Goal: Task Accomplishment & Management: Complete application form

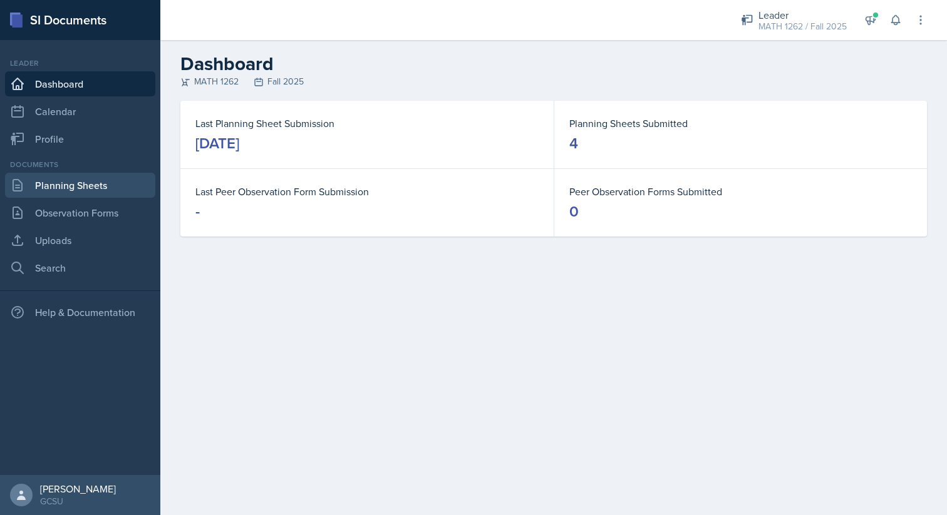
click at [71, 178] on link "Planning Sheets" at bounding box center [80, 185] width 150 height 25
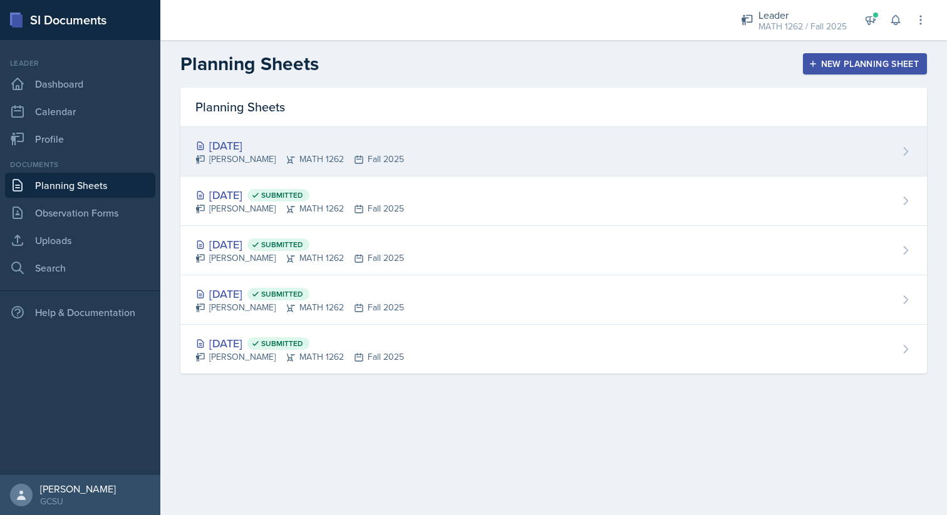
click at [477, 155] on div "[DATE] [PERSON_NAME] MATH 1262 Fall 2025" at bounding box center [553, 151] width 747 height 49
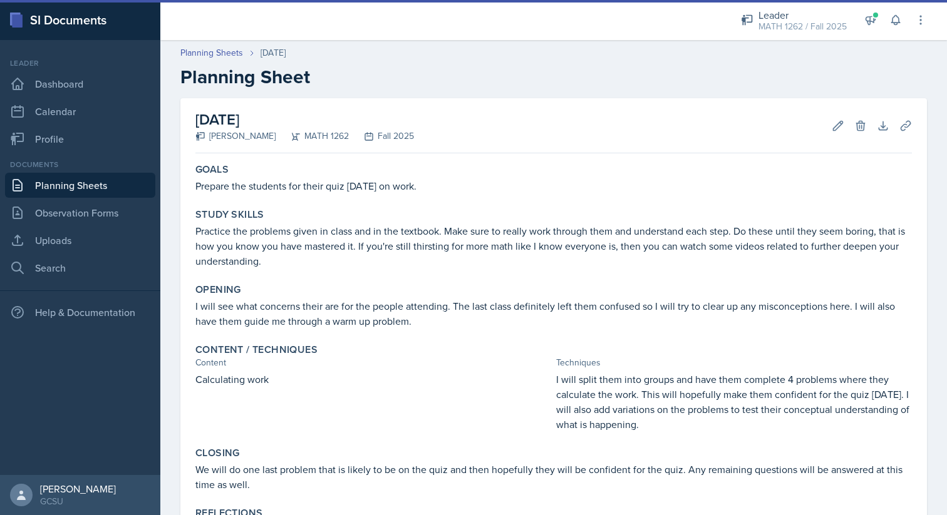
scroll to position [126, 0]
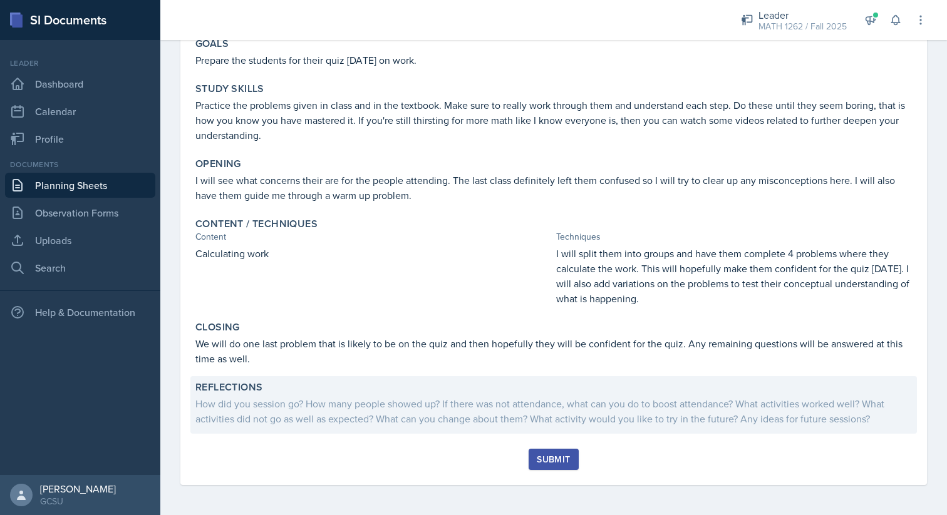
click at [336, 408] on div "How did you session go? How many people showed up? If there was not attendance,…" at bounding box center [553, 411] width 716 height 30
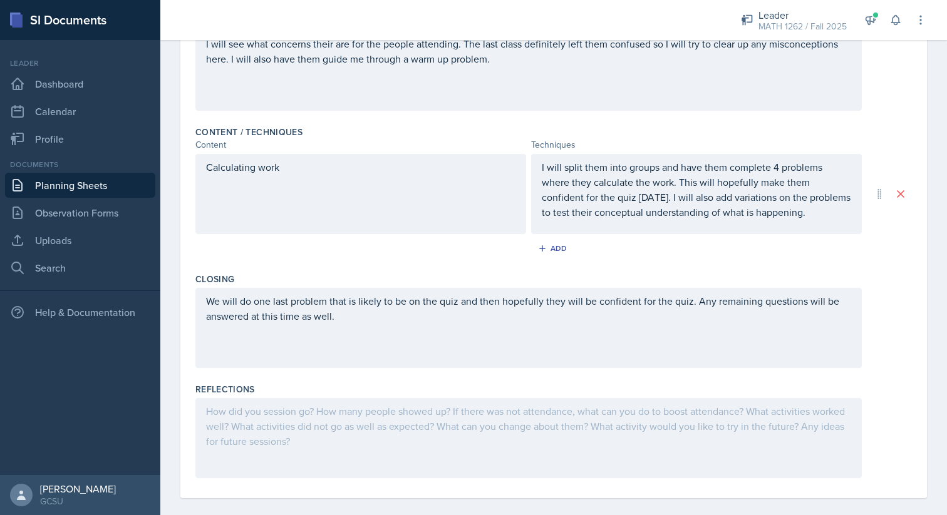
scroll to position [334, 0]
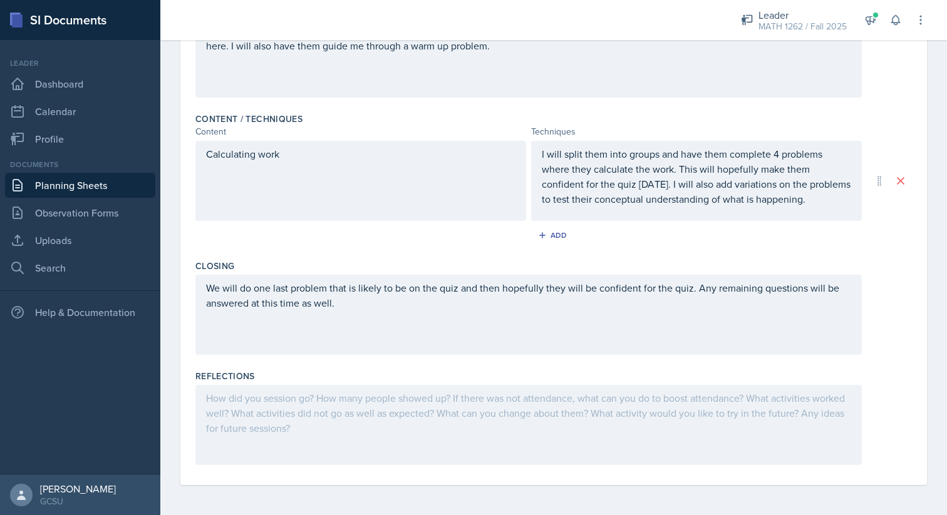
click at [375, 405] on div at bounding box center [528, 425] width 666 height 80
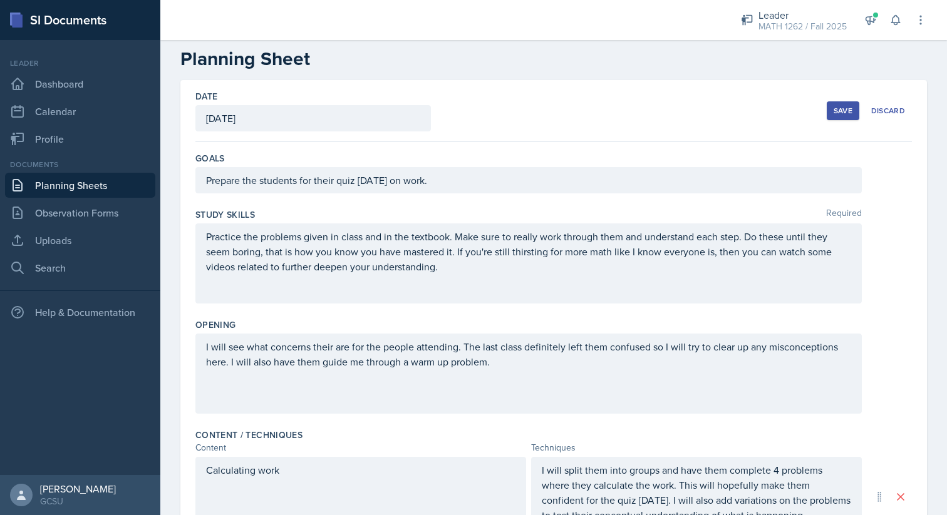
scroll to position [0, 0]
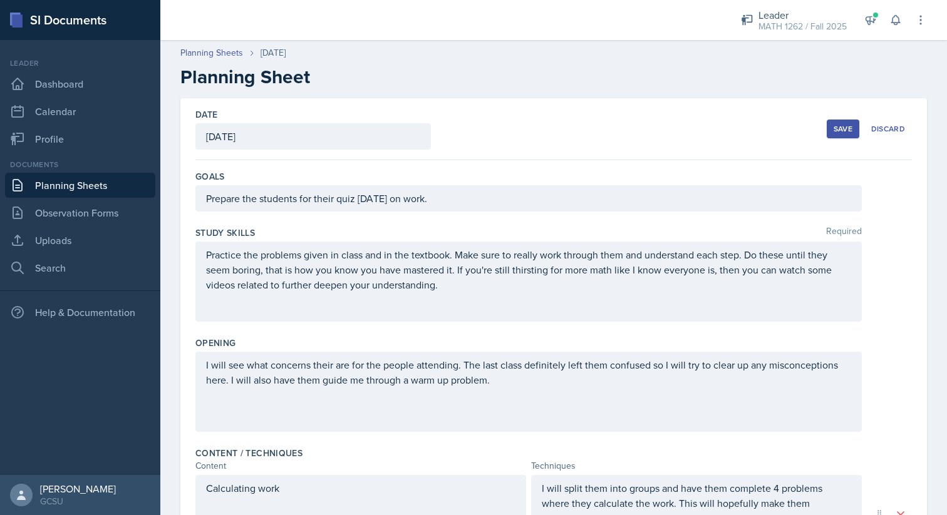
click at [594, 133] on div "Save" at bounding box center [843, 129] width 19 height 10
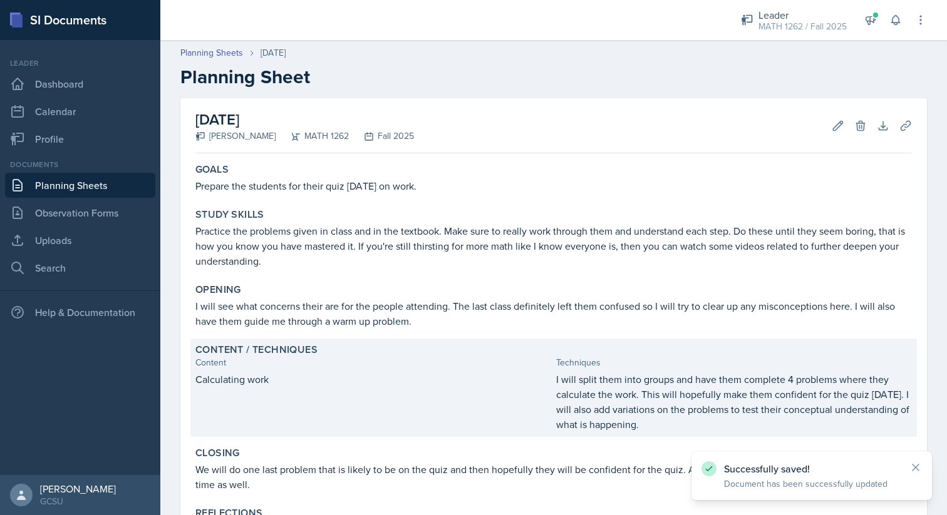
scroll to position [108, 0]
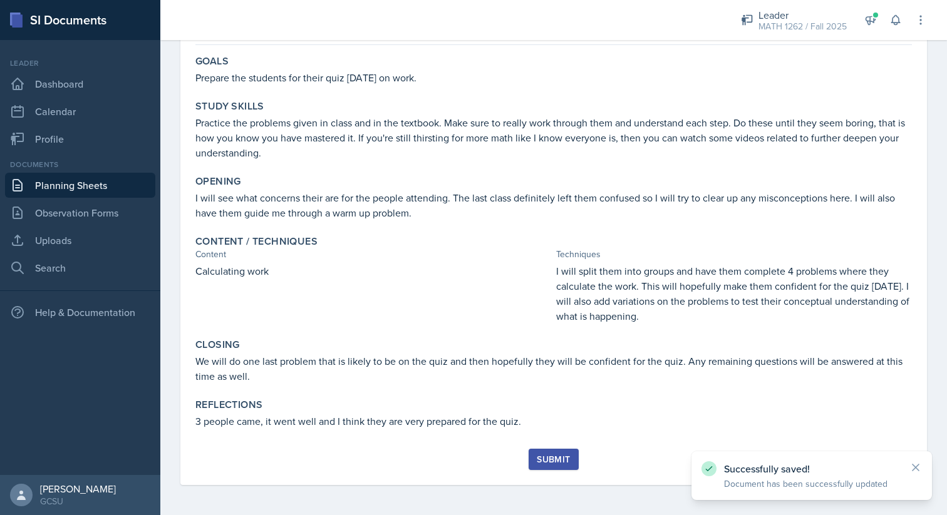
click at [532, 456] on button "Submit" at bounding box center [553, 459] width 49 height 21
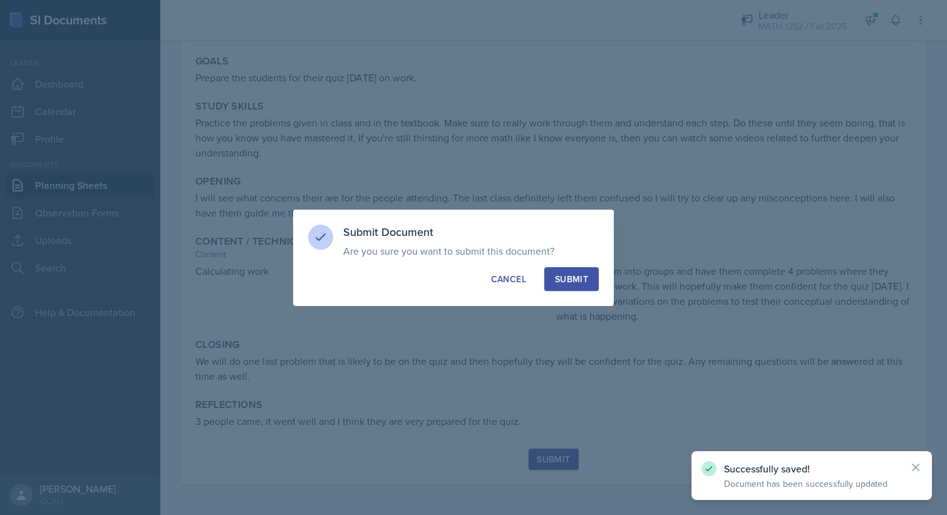
click at [569, 282] on div "Submit" at bounding box center [571, 279] width 33 height 13
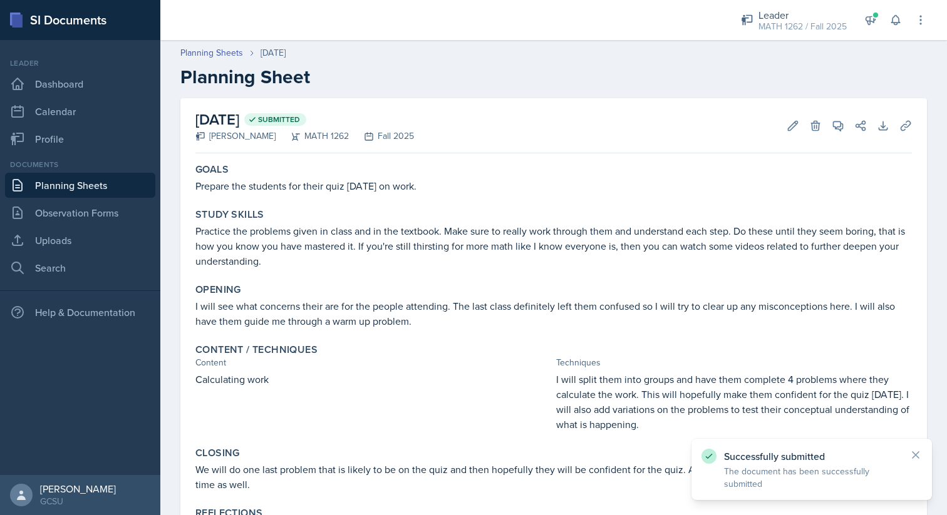
scroll to position [72, 0]
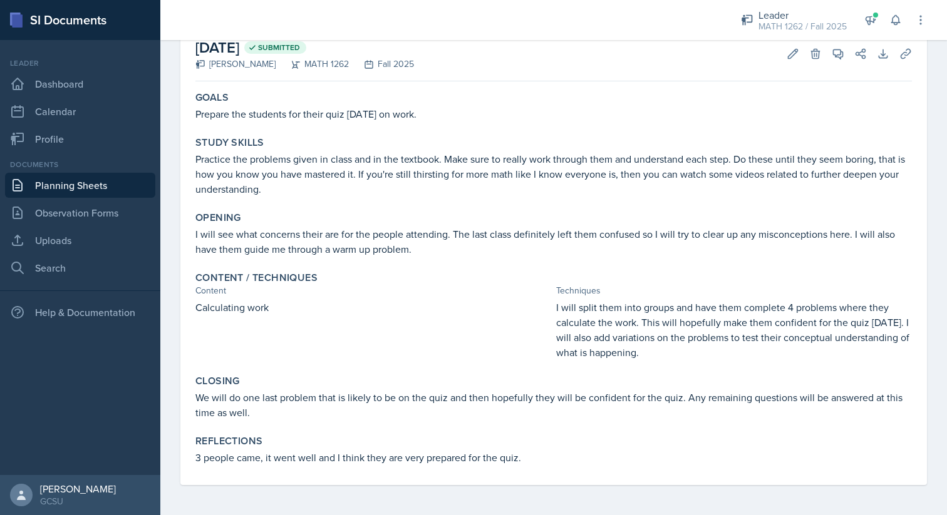
click at [400, 229] on p "I will see what concerns their are for the people attending. The last class def…" at bounding box center [553, 242] width 716 height 30
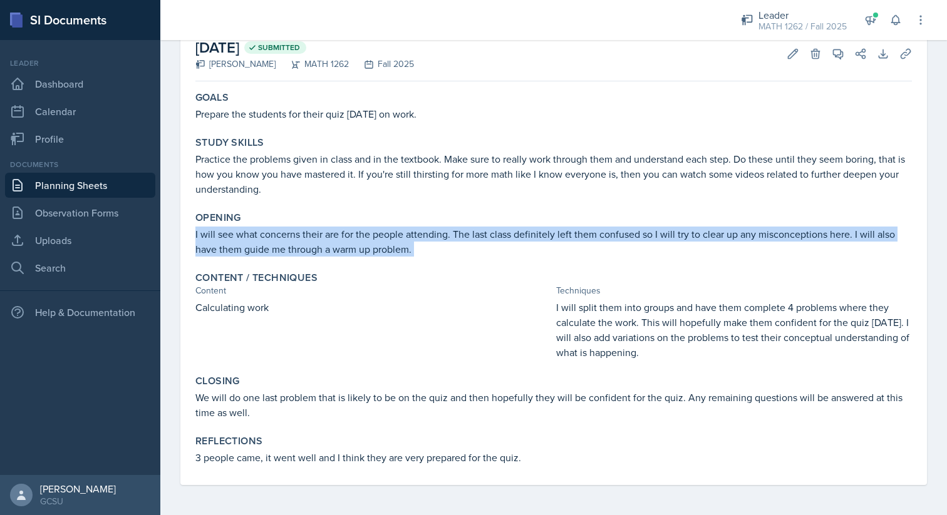
click at [400, 229] on p "I will see what concerns their are for the people attending. The last class def…" at bounding box center [553, 242] width 716 height 30
click at [399, 238] on p "I will see what concerns their are for the people attending. The last class def…" at bounding box center [553, 242] width 716 height 30
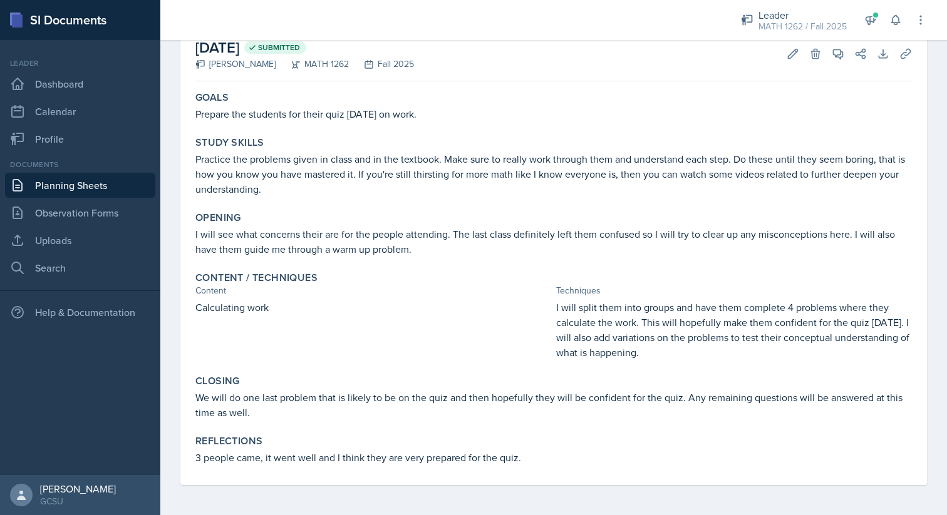
click at [399, 238] on p "I will see what concerns their are for the people attending. The last class def…" at bounding box center [553, 242] width 716 height 30
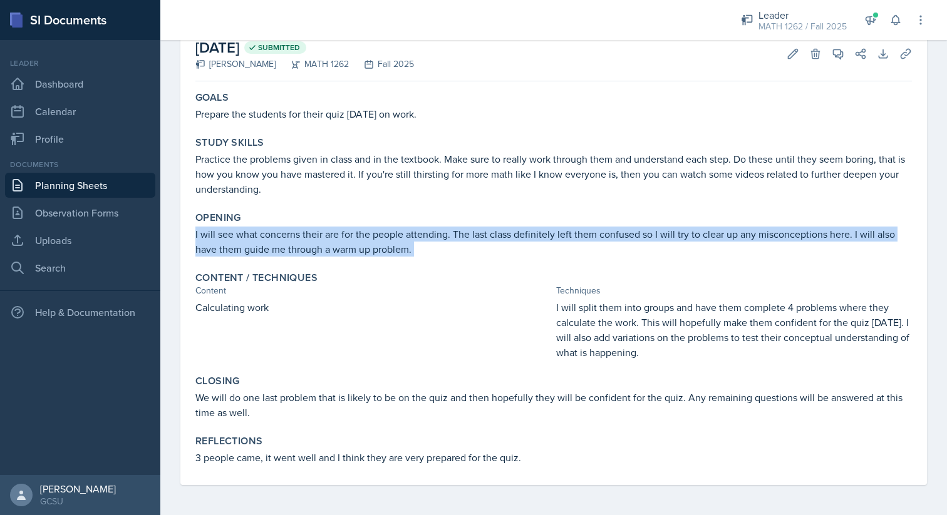
click at [399, 242] on p "I will see what concerns their are for the people attending. The last class def…" at bounding box center [553, 242] width 716 height 30
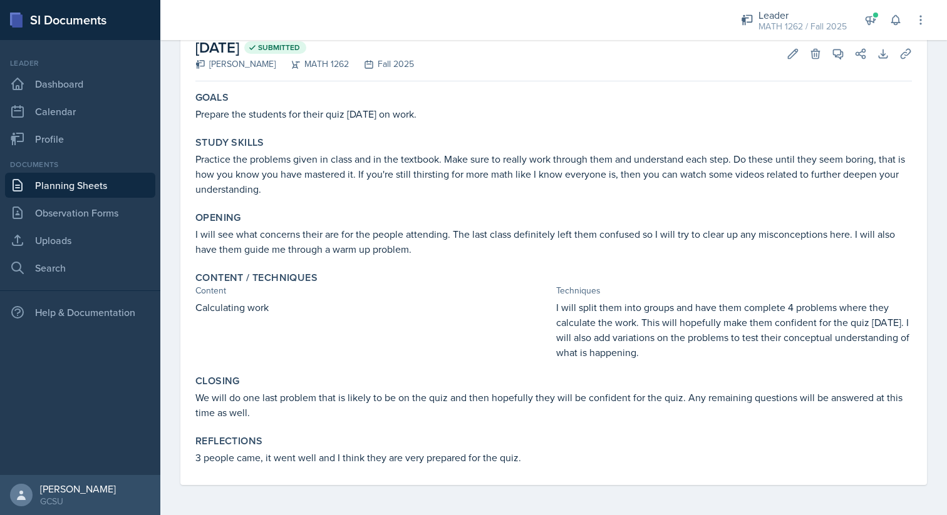
click at [399, 242] on p "I will see what concerns their are for the people attending. The last class def…" at bounding box center [553, 242] width 716 height 30
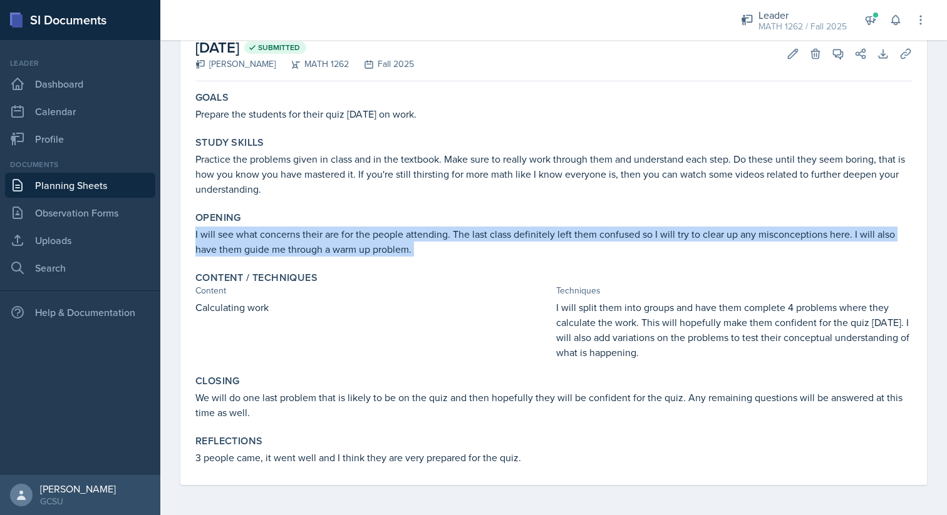
click at [399, 242] on p "I will see what concerns their are for the people attending. The last class def…" at bounding box center [553, 242] width 716 height 30
click at [400, 234] on p "I will see what concerns their are for the people attending. The last class def…" at bounding box center [553, 242] width 716 height 30
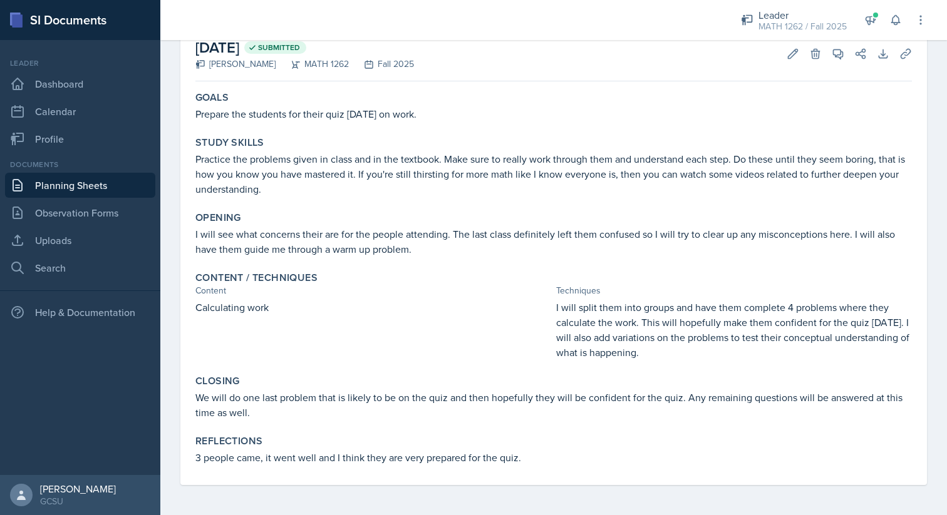
click at [400, 234] on p "I will see what concerns their are for the people attending. The last class def…" at bounding box center [553, 242] width 716 height 30
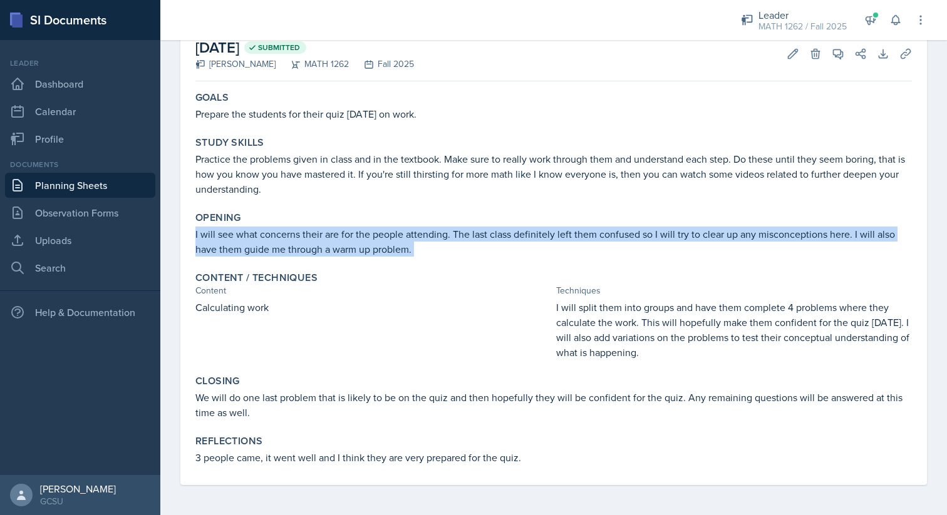
click at [400, 234] on p "I will see what concerns their are for the people attending. The last class def…" at bounding box center [553, 242] width 716 height 30
click at [400, 260] on div "Opening I will see what concerns their are for the people attending. The last c…" at bounding box center [553, 234] width 727 height 55
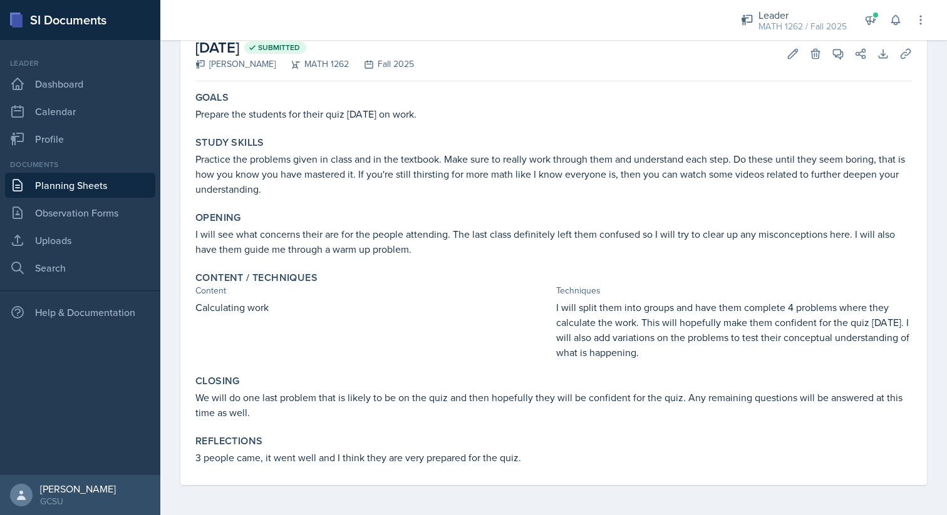
click at [400, 251] on p "I will see what concerns their are for the people attending. The last class def…" at bounding box center [553, 242] width 716 height 30
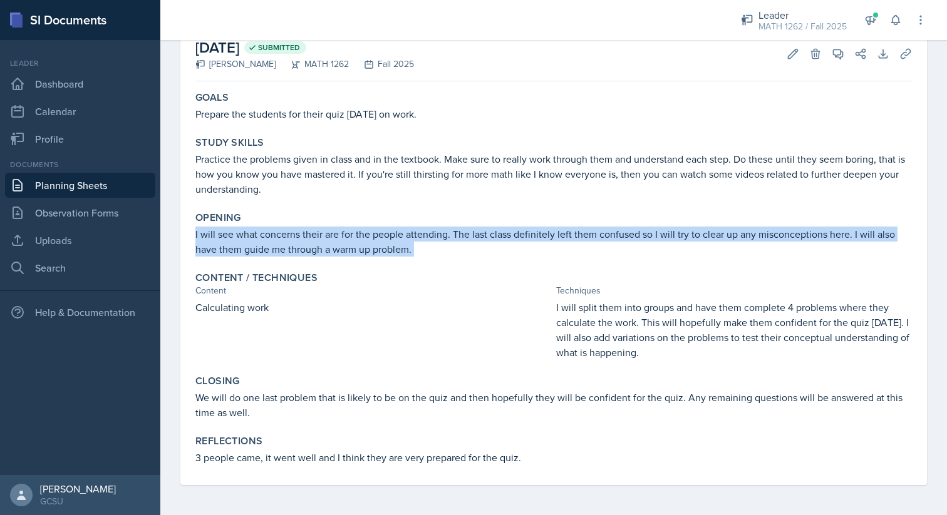
click at [400, 251] on p "I will see what concerns their are for the people attending. The last class def…" at bounding box center [553, 242] width 716 height 30
click at [400, 240] on p "I will see what concerns their are for the people attending. The last class def…" at bounding box center [553, 242] width 716 height 30
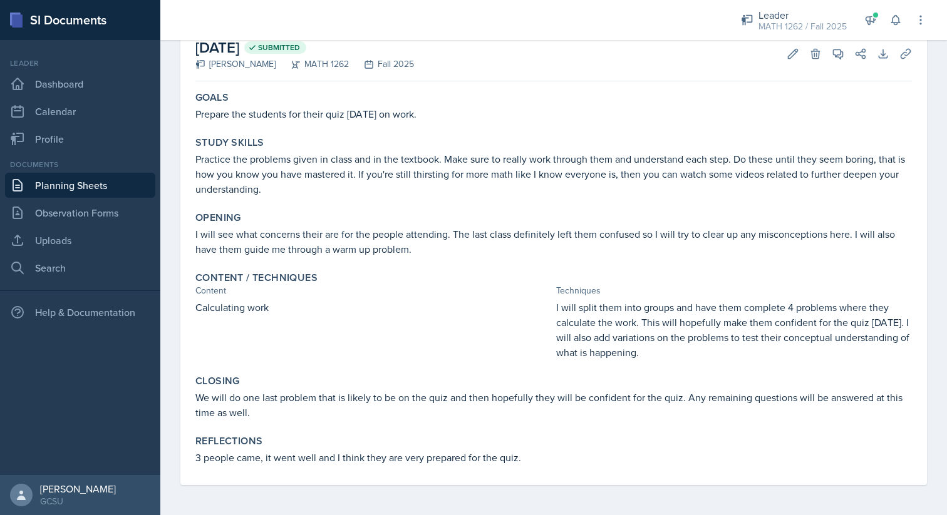
click at [366, 229] on p "I will see what concerns their are for the people attending. The last class def…" at bounding box center [553, 242] width 716 height 30
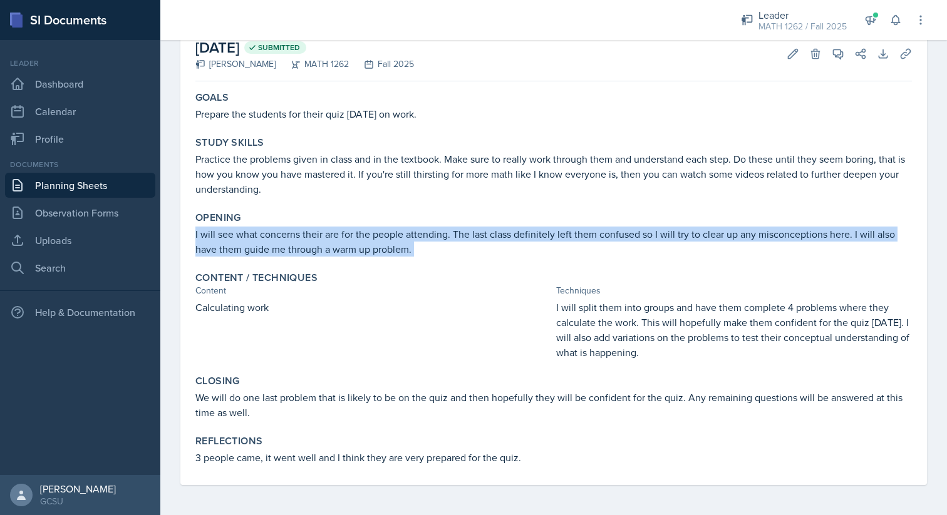
click at [374, 230] on p "I will see what concerns their are for the people attending. The last class def…" at bounding box center [553, 242] width 716 height 30
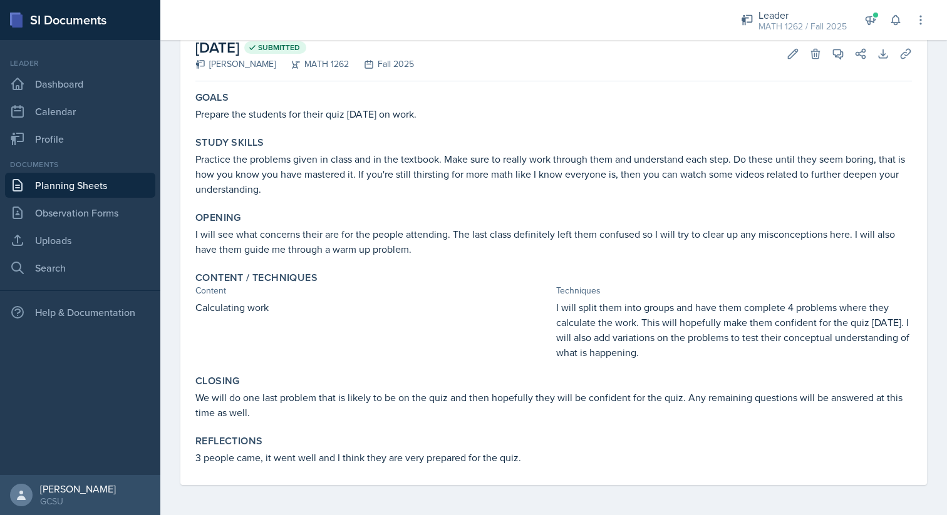
click at [374, 230] on p "I will see what concerns their are for the people attending. The last class def…" at bounding box center [553, 242] width 716 height 30
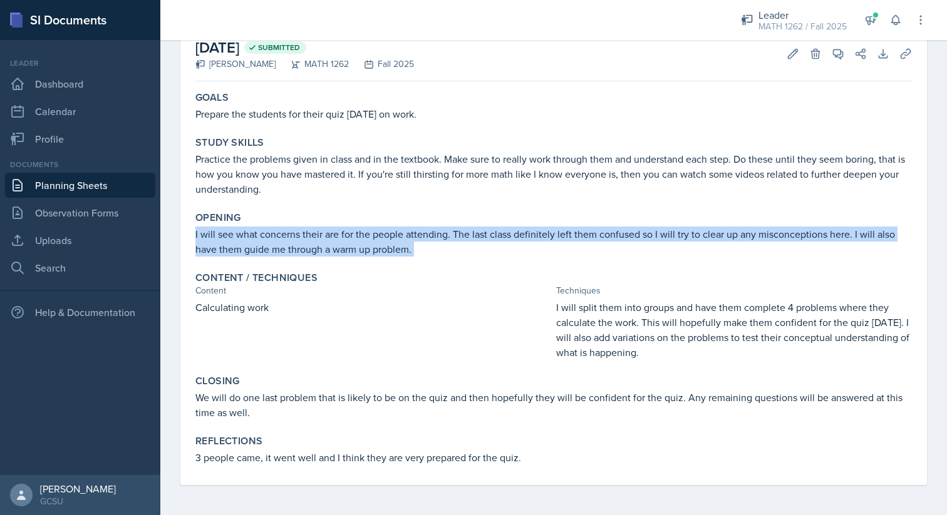
click at [380, 234] on p "I will see what concerns their are for the people attending. The last class def…" at bounding box center [553, 242] width 716 height 30
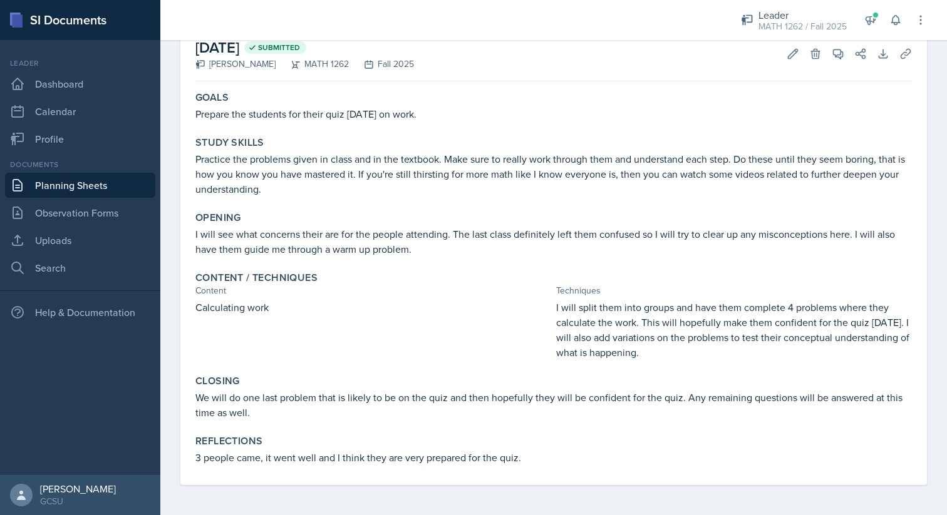
click at [380, 234] on p "I will see what concerns their are for the people attending. The last class def…" at bounding box center [553, 242] width 716 height 30
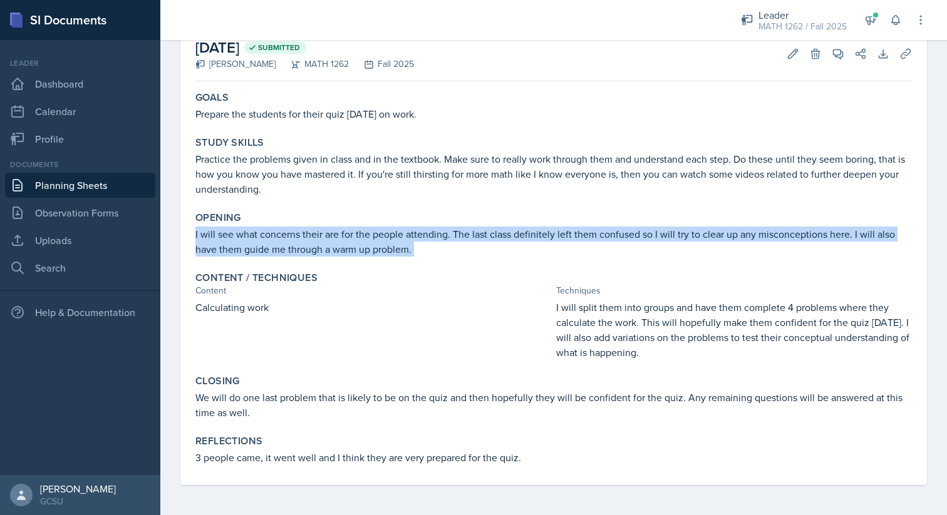
click at [380, 234] on p "I will see what concerns their are for the people attending. The last class def…" at bounding box center [553, 242] width 716 height 30
click at [354, 247] on p "I will see what concerns their are for the people attending. The last class def…" at bounding box center [553, 242] width 716 height 30
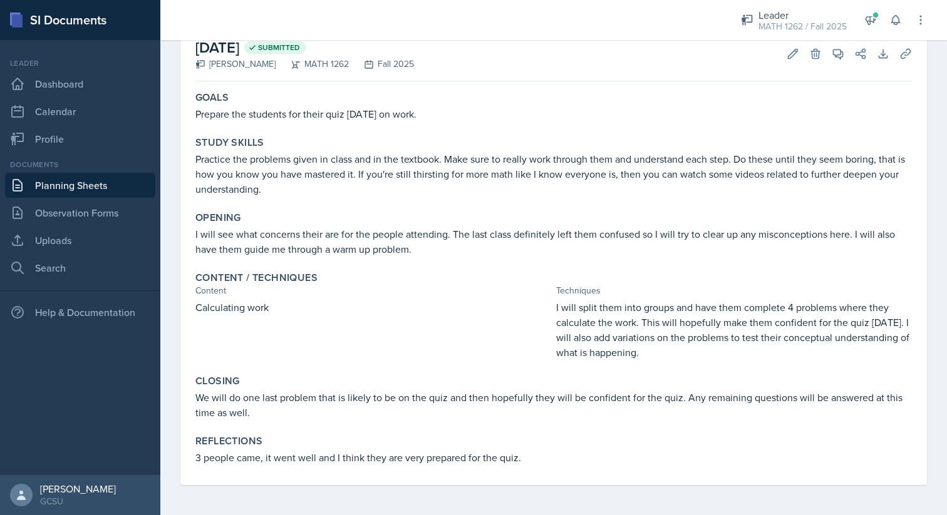
click at [386, 229] on p "I will see what concerns their are for the people attending. The last class def…" at bounding box center [553, 242] width 716 height 30
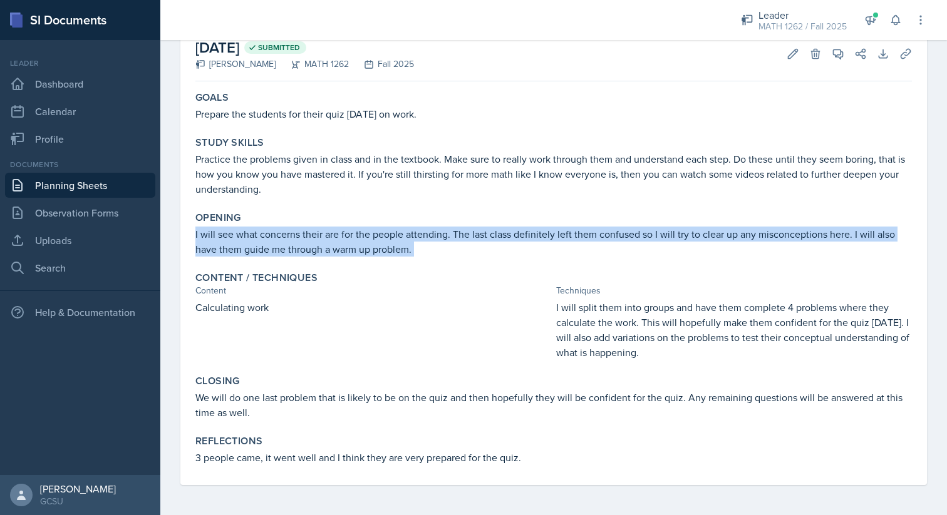
click at [402, 248] on p "I will see what concerns their are for the people attending. The last class def…" at bounding box center [553, 242] width 716 height 30
